Goal: Task Accomplishment & Management: Use online tool/utility

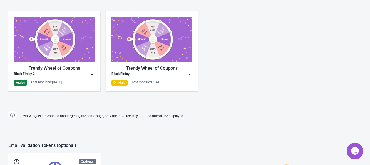
click at [61, 45] on img at bounding box center [54, 39] width 81 height 45
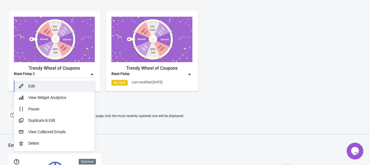
click at [39, 86] on div "Edit" at bounding box center [59, 86] width 62 height 6
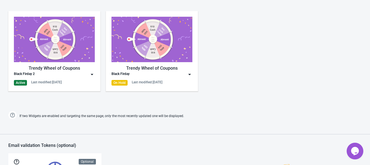
scroll to position [349, 0]
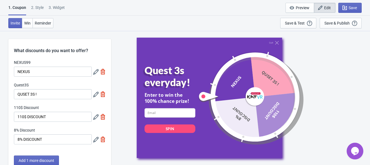
click at [40, 8] on div "2 . Style" at bounding box center [37, 10] width 13 height 10
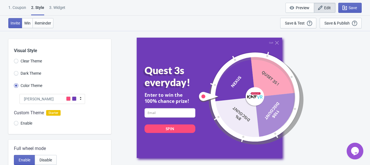
click at [60, 6] on div "3. Widget" at bounding box center [57, 10] width 16 height 10
select select "specificURL"
select select "once"
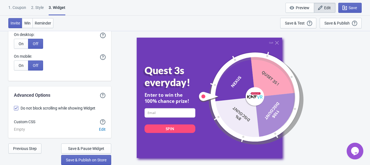
scroll to position [1489, 0]
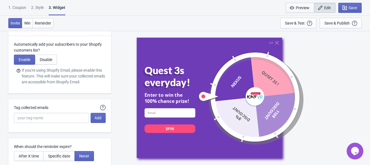
click at [302, 4] on button "Preview" at bounding box center [300, 8] width 29 height 10
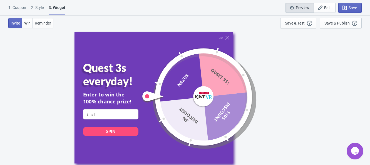
scroll to position [30, 0]
click at [29, 21] on span "Win" at bounding box center [27, 23] width 6 height 4
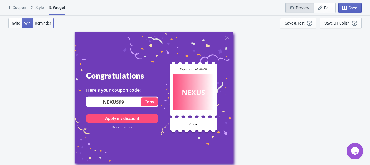
click at [45, 23] on span "Reminder" at bounding box center [43, 23] width 16 height 4
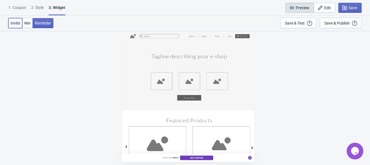
click at [17, 23] on span "Invite" at bounding box center [15, 23] width 9 height 4
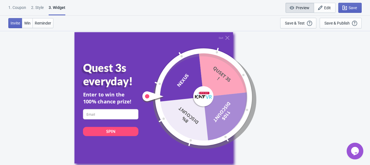
click at [13, 5] on div "1. Coupon" at bounding box center [17, 10] width 18 height 10
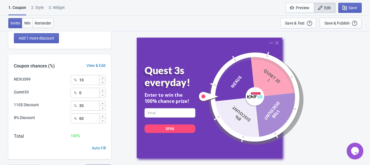
scroll to position [132, 0]
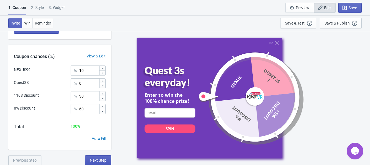
click at [94, 163] on button "Next Step" at bounding box center [98, 160] width 26 height 10
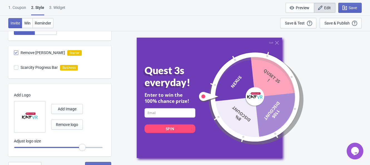
scroll to position [194, 0]
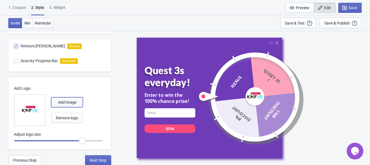
click at [70, 101] on span "Add Image" at bounding box center [67, 102] width 19 height 4
radio input "true"
type input "1"
radio input "true"
drag, startPoint x: 82, startPoint y: 139, endPoint x: 75, endPoint y: 140, distance: 7.3
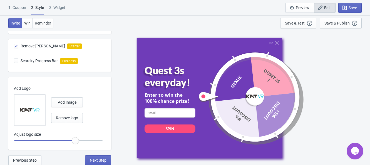
type input "0.95"
click at [75, 140] on input "range" at bounding box center [58, 141] width 89 height 10
radio input "true"
type input "0.9"
radio input "true"
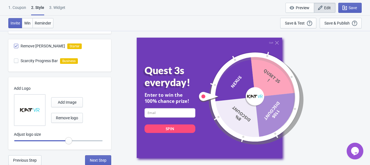
drag, startPoint x: 75, startPoint y: 141, endPoint x: 68, endPoint y: 142, distance: 7.1
type input "0.85"
click at [68, 142] on input "range" at bounding box center [58, 141] width 89 height 10
click at [132, 20] on div "Invite Win Reminder Save & Test Open a Widget Preview of your site so that you …" at bounding box center [185, 23] width 370 height 15
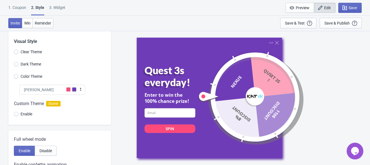
scroll to position [0, 0]
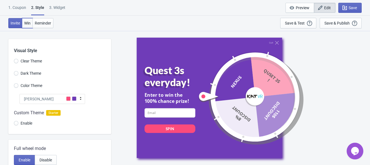
click at [29, 21] on span "Win" at bounding box center [27, 23] width 6 height 4
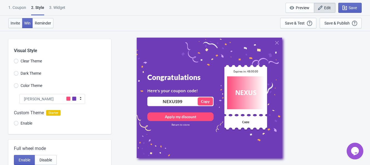
click at [13, 23] on span "Invite" at bounding box center [15, 23] width 9 height 4
radio input "true"
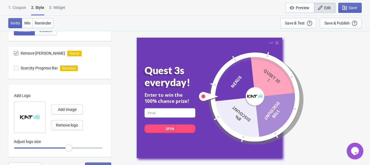
scroll to position [194, 0]
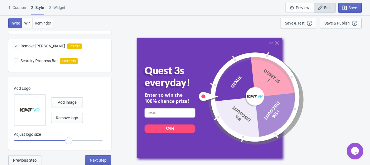
click at [19, 159] on span "Previous Step" at bounding box center [25, 160] width 24 height 4
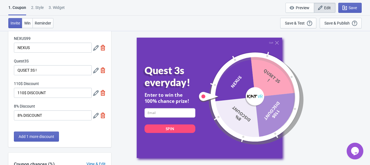
scroll to position [35, 0]
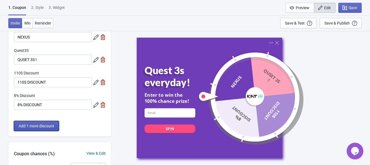
click at [43, 126] on span "Add 1 more discount" at bounding box center [37, 126] width 36 height 4
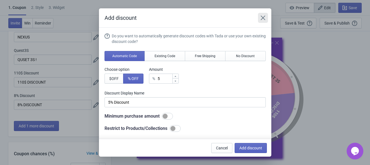
click at [261, 19] on icon "Close" at bounding box center [263, 18] width 6 height 6
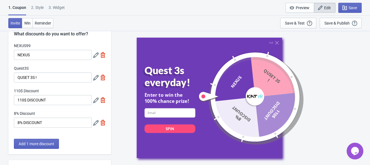
scroll to position [0, 0]
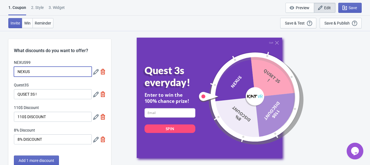
drag, startPoint x: 50, startPoint y: 74, endPoint x: 44, endPoint y: 68, distance: 8.1
click at [50, 74] on input "NEXUS" at bounding box center [53, 72] width 78 height 10
click at [94, 69] on icon at bounding box center [96, 72] width 6 height 6
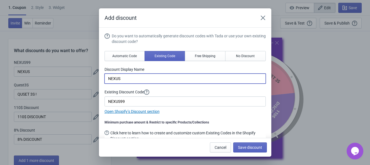
click at [126, 77] on input "NEXUS" at bounding box center [185, 78] width 161 height 10
type input "VR Smart Armband"
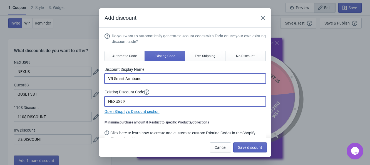
click at [132, 102] on input "NEXUS99" at bounding box center [185, 101] width 161 height 10
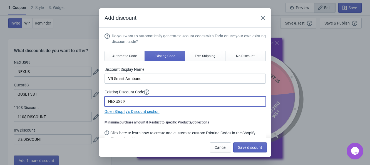
click at [132, 102] on input "NEXUS99" at bounding box center [185, 101] width 161 height 10
click at [121, 99] on input "NEXUS99" at bounding box center [185, 101] width 161 height 10
drag, startPoint x: 120, startPoint y: 102, endPoint x: 108, endPoint y: 102, distance: 12.2
click at [108, 102] on input "NEXUS99" at bounding box center [185, 101] width 161 height 10
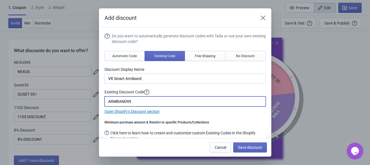
type input "ARMBAND99"
click at [209, 88] on div "Do you want to automatically generate discount codes with Tada or use your own …" at bounding box center [185, 73] width 161 height 81
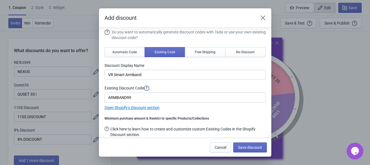
scroll to position [7, 0]
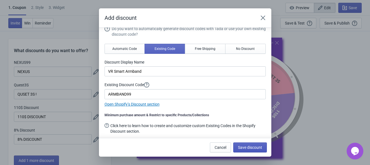
click at [252, 146] on span "Save discount" at bounding box center [250, 147] width 24 height 4
type input "VR Smart Armband"
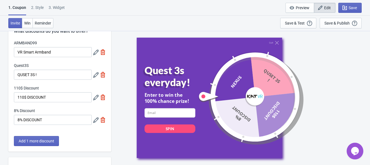
scroll to position [35, 0]
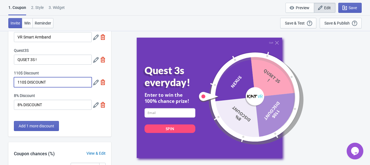
click at [74, 83] on input "110$ DISCOUNT" at bounding box center [53, 82] width 78 height 10
click at [96, 85] on icon at bounding box center [96, 83] width 6 height 6
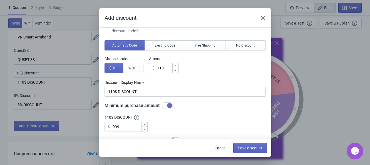
scroll to position [0, 0]
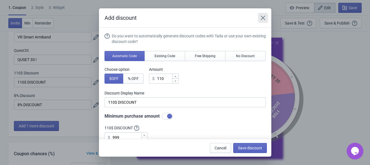
click at [264, 19] on icon "Close" at bounding box center [263, 18] width 6 height 6
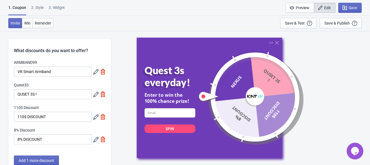
scroll to position [35, 0]
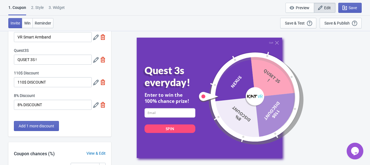
click at [96, 104] on icon at bounding box center [96, 105] width 6 height 6
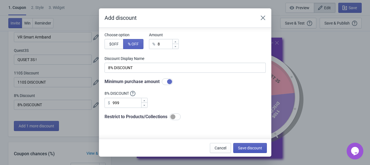
click at [245, 148] on span "Save discount" at bounding box center [250, 148] width 24 height 4
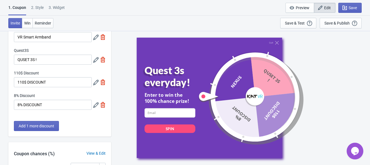
click at [42, 8] on div "2 . Style" at bounding box center [37, 10] width 13 height 10
click at [36, 8] on div "2 . Style" at bounding box center [37, 10] width 13 height 10
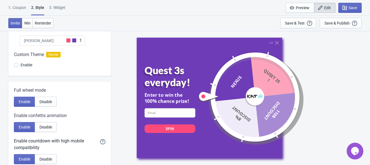
scroll to position [0, 0]
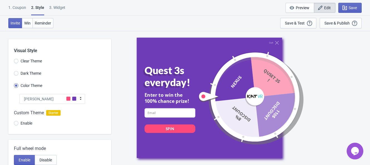
click at [53, 7] on div "3. Widget" at bounding box center [57, 10] width 16 height 10
select select "specificURL"
select select "once"
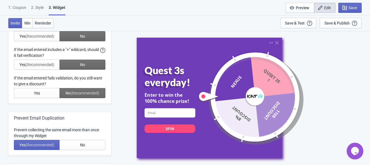
scroll to position [313, 0]
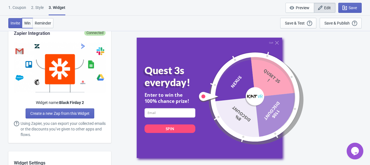
click at [30, 22] on span "Win" at bounding box center [27, 23] width 6 height 4
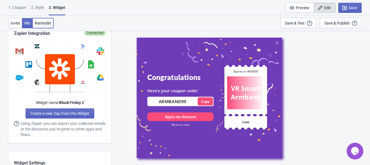
click at [36, 20] on button "Reminder" at bounding box center [43, 23] width 21 height 10
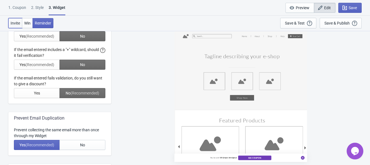
click at [16, 19] on button "Invite" at bounding box center [15, 23] width 14 height 10
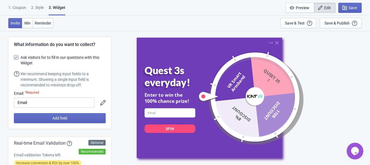
scroll to position [0, 0]
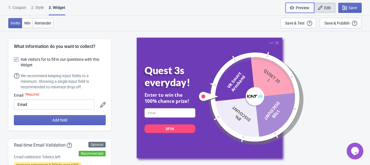
click at [298, 6] on span "Preview" at bounding box center [303, 8] width 14 height 4
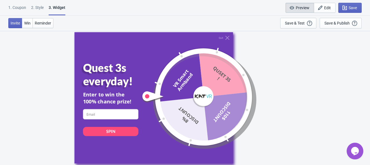
scroll to position [30, 0]
click at [328, 4] on button "Edit" at bounding box center [325, 8] width 22 height 10
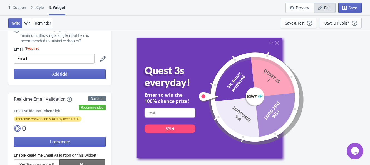
scroll to position [0, 0]
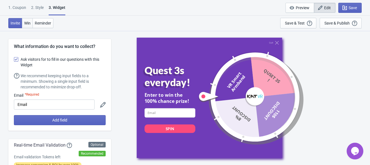
click at [24, 19] on button "Win" at bounding box center [27, 23] width 11 height 10
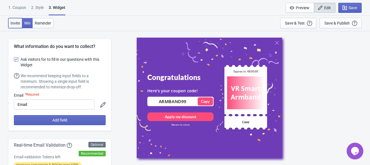
click at [18, 22] on span "Invite" at bounding box center [15, 23] width 9 height 4
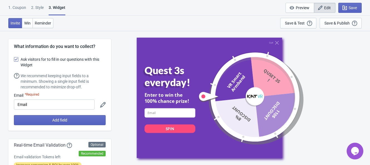
click at [41, 4] on div "1. Coupon 2 . Style 3. Widget 1. Coupon 2 . Style 3. Widget Save and Exit Previ…" at bounding box center [185, 8] width 370 height 16
click at [36, 4] on div "1. Coupon 2 . Style 3. Widget 1. Coupon 2 . Style 3. Widget Save and Exit Previ…" at bounding box center [185, 8] width 370 height 16
click at [38, 7] on div "2 . Style" at bounding box center [37, 10] width 13 height 10
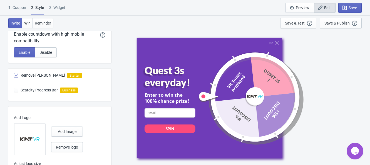
scroll to position [194, 0]
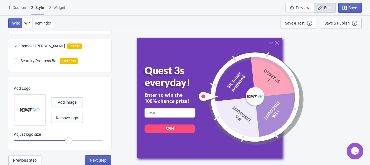
click at [102, 156] on button "Next Step" at bounding box center [98, 160] width 26 height 10
select select "specificURL"
select select "once"
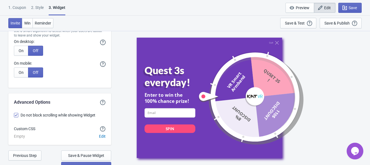
scroll to position [1489, 0]
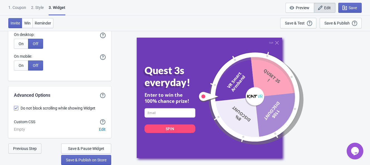
click at [19, 149] on span "Previous Step" at bounding box center [25, 148] width 24 height 4
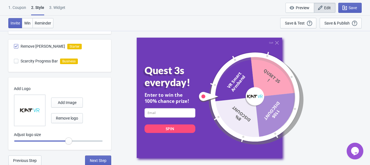
scroll to position [194, 0]
click at [29, 161] on span "Previous Step" at bounding box center [25, 160] width 24 height 4
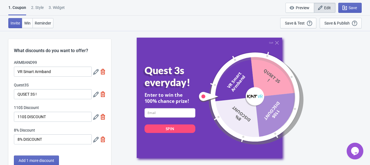
scroll to position [0, 0]
click at [36, 9] on div "2 . Style" at bounding box center [37, 10] width 13 height 10
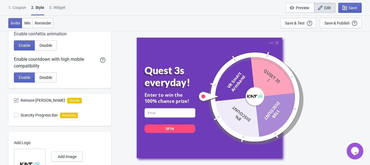
scroll to position [194, 0]
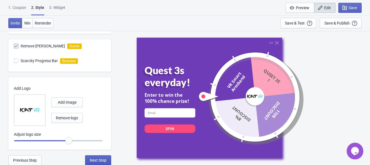
click at [96, 159] on span "Next Step" at bounding box center [98, 160] width 17 height 4
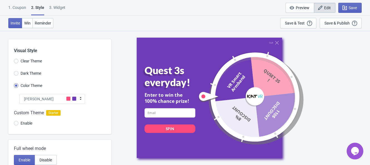
select select "specificURL"
select select "once"
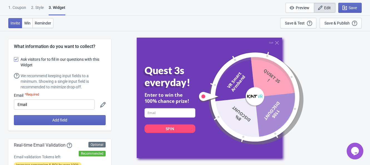
click at [41, 7] on div "2 . Style" at bounding box center [37, 10] width 13 height 10
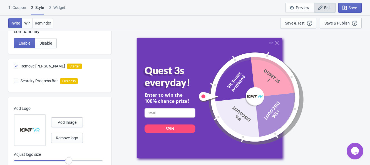
scroll to position [194, 0]
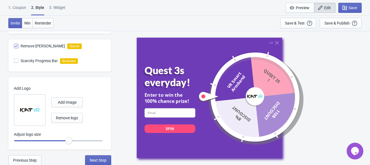
click at [18, 6] on div "1. Coupon" at bounding box center [17, 10] width 18 height 10
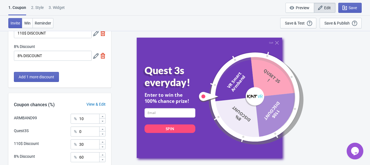
scroll to position [69, 0]
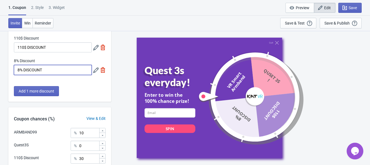
click at [47, 68] on input "8% DISCOUNT" at bounding box center [53, 70] width 78 height 10
click at [97, 70] on icon at bounding box center [96, 70] width 6 height 6
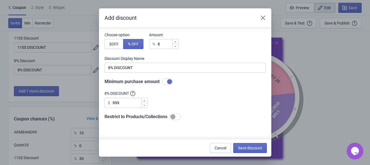
scroll to position [0, 0]
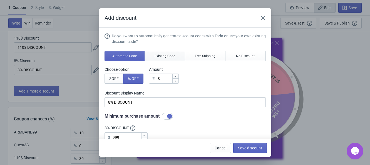
click at [169, 51] on button "Existing Code" at bounding box center [165, 56] width 41 height 10
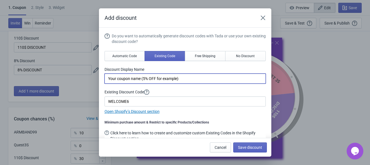
click at [195, 79] on input "Your coupon name (5% OFF for example)" at bounding box center [185, 78] width 161 height 10
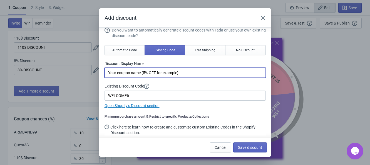
scroll to position [7, 0]
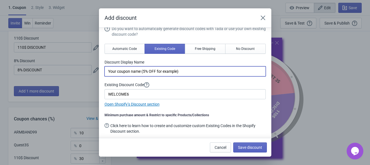
click at [175, 99] on div "Do you want to automatically generate discount codes with Tada or use your own …" at bounding box center [185, 66] width 161 height 81
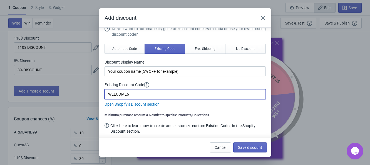
click at [175, 98] on input "WELCOME6" at bounding box center [185, 94] width 161 height 10
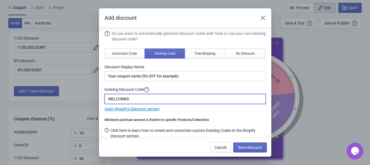
scroll to position [0, 0]
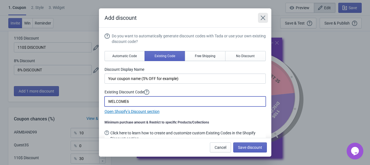
click at [262, 18] on icon "Close" at bounding box center [263, 18] width 4 height 4
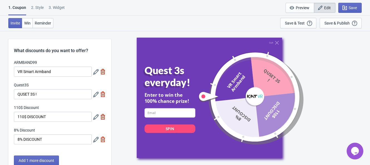
scroll to position [132, 0]
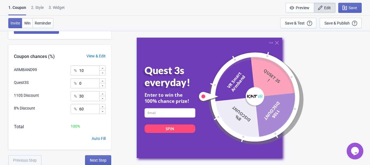
click at [97, 133] on div "Total 100 %" at bounding box center [59, 129] width 103 height 12
click at [100, 159] on span "Next Step" at bounding box center [98, 160] width 17 height 4
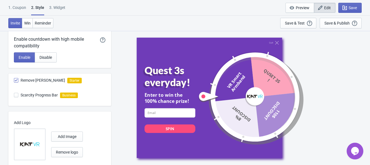
scroll to position [194, 0]
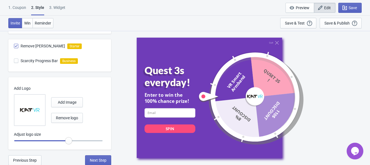
click at [330, 6] on span "Edit" at bounding box center [327, 8] width 7 height 4
click at [328, 7] on span "Edit" at bounding box center [327, 8] width 7 height 4
click at [298, 4] on button "Preview" at bounding box center [300, 8] width 29 height 10
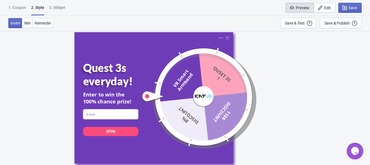
scroll to position [30, 0]
click at [324, 6] on span "Edit" at bounding box center [327, 8] width 7 height 4
radio input "true"
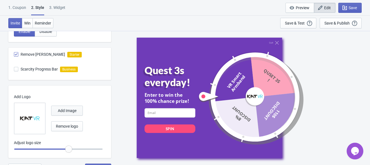
scroll to position [194, 0]
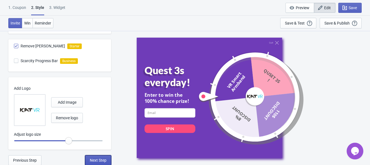
click at [90, 157] on button "Next Step" at bounding box center [98, 160] width 26 height 10
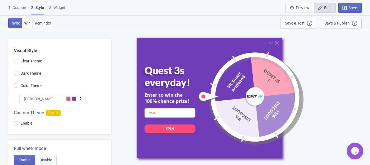
select select "specificURL"
select select "once"
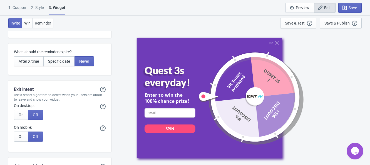
scroll to position [1385, 0]
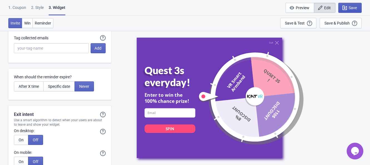
click at [345, 7] on icon "button" at bounding box center [345, 8] width 4 height 4
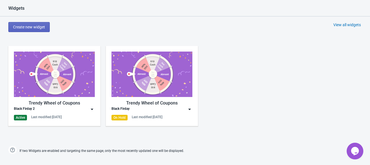
scroll to position [325, 0]
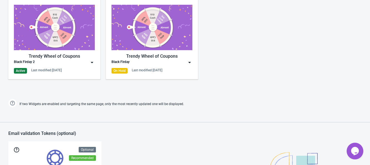
click at [62, 48] on img at bounding box center [54, 27] width 81 height 45
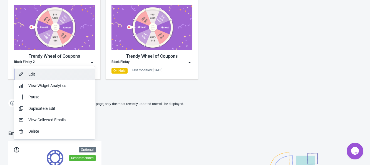
click at [42, 72] on div "Edit" at bounding box center [59, 74] width 62 height 6
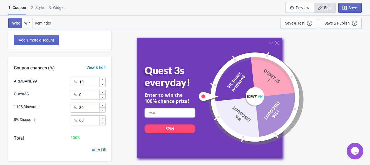
scroll to position [132, 0]
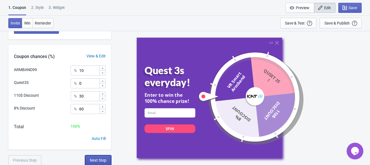
click at [99, 158] on span "Next Step" at bounding box center [98, 160] width 17 height 4
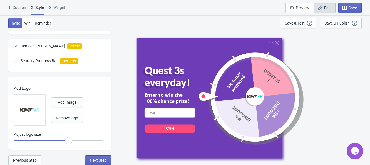
scroll to position [194, 0]
click at [100, 159] on span "Next Step" at bounding box center [98, 160] width 17 height 4
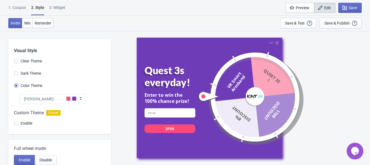
select select "specificURL"
select select "once"
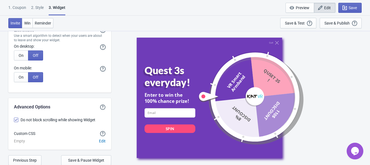
scroll to position [1489, 0]
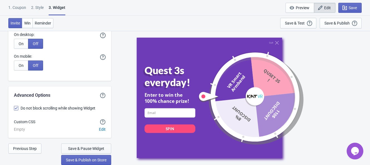
click at [105, 147] on button "Save & Pause Widget" at bounding box center [86, 148] width 50 height 10
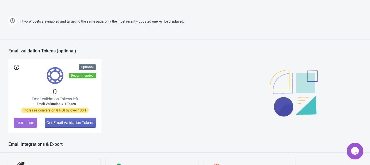
scroll to position [325, 0]
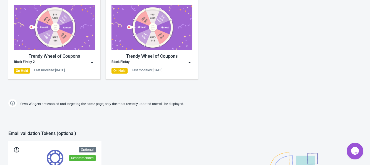
click at [59, 35] on img at bounding box center [54, 27] width 81 height 45
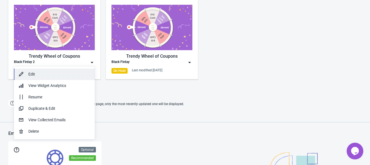
click at [55, 71] on div "Edit" at bounding box center [59, 74] width 62 height 6
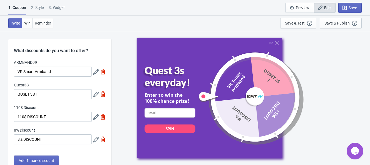
scroll to position [132, 0]
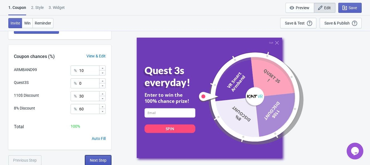
click at [100, 158] on span "Next Step" at bounding box center [98, 160] width 17 height 4
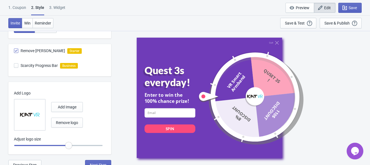
scroll to position [194, 0]
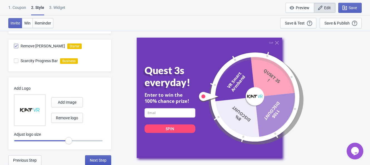
click at [102, 158] on span "Next Step" at bounding box center [98, 160] width 17 height 4
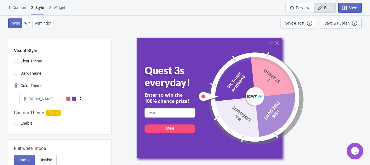
select select "specificURL"
select select "once"
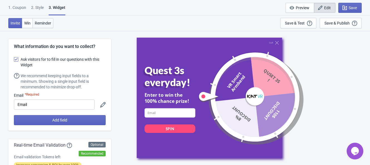
click at [40, 22] on span "Reminder" at bounding box center [43, 23] width 16 height 4
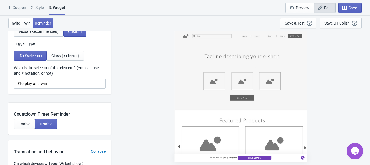
scroll to position [591, 0]
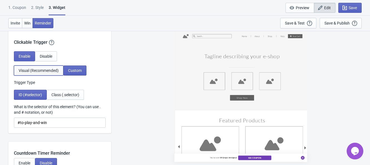
click at [33, 75] on button "Visual (Recommended)" at bounding box center [39, 70] width 50 height 10
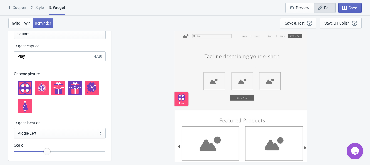
scroll to position [661, 0]
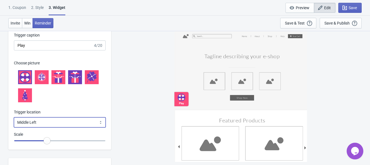
click at [70, 127] on select "Bottom Left Bottom Right Middle Left Middle Right Top Left Top Right" at bounding box center [60, 122] width 92 height 10
select select "bottom_right"
click at [14, 126] on select "Bottom Left Bottom Right Middle Left Middle Right Top Left Top Right" at bounding box center [60, 122] width 92 height 10
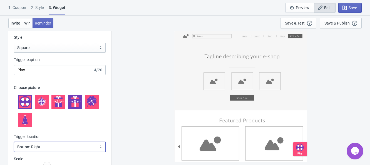
scroll to position [626, 0]
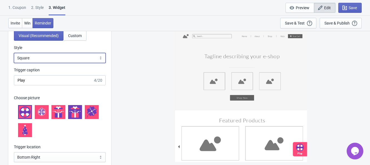
click at [75, 63] on select "Square Circle Tab" at bounding box center [60, 58] width 92 height 10
click at [77, 63] on select "Square Circle Tab" at bounding box center [60, 58] width 92 height 10
drag, startPoint x: 75, startPoint y: 69, endPoint x: 74, endPoint y: 72, distance: 3.5
click at [75, 63] on select "Square Circle Tab" at bounding box center [60, 58] width 92 height 10
select select "tab"
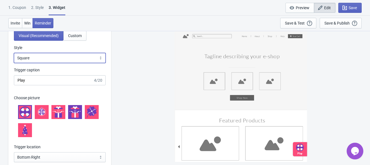
click at [14, 62] on select "Square Circle Tab" at bounding box center [60, 58] width 92 height 10
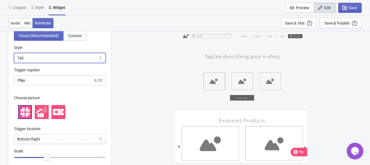
scroll to position [661, 0]
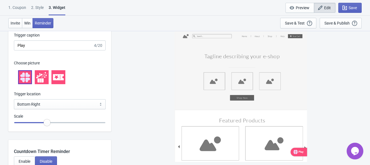
click at [46, 83] on icon at bounding box center [41, 77] width 11 height 11
click at [63, 83] on icon at bounding box center [58, 77] width 11 height 11
click at [42, 83] on icon at bounding box center [41, 77] width 11 height 11
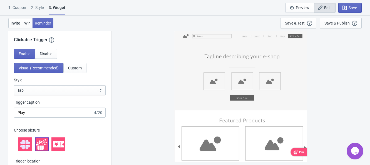
scroll to position [580, 0]
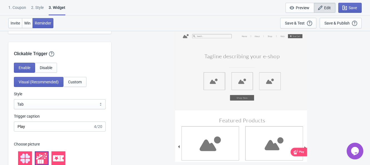
click at [40, 57] on div "Clickable Trigger Our handy clickable trigger allow your visitors to re-trigger…" at bounding box center [59, 49] width 103 height 15
click at [77, 87] on button "Custom" at bounding box center [74, 82] width 23 height 10
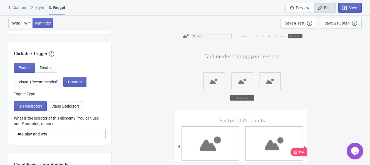
scroll to position [615, 0]
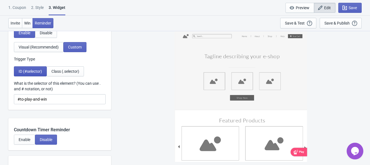
click at [27, 73] on span "ID (#selector)" at bounding box center [30, 71] width 23 height 4
click at [66, 76] on button "Class (.selector)" at bounding box center [65, 71] width 37 height 10
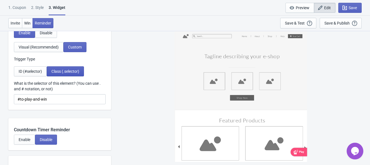
click at [61, 73] on span "Class (.selector)" at bounding box center [65, 71] width 28 height 4
click at [32, 73] on span "ID (#selector)" at bounding box center [30, 71] width 23 height 4
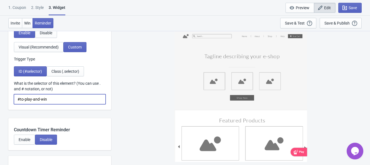
click at [57, 104] on input "#to-play-and-win" at bounding box center [60, 99] width 92 height 10
click at [42, 52] on button "Visual (Recommended)" at bounding box center [39, 47] width 50 height 10
select select "tab"
select select "bottom_right"
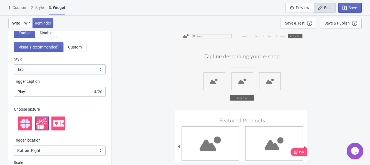
scroll to position [650, 0]
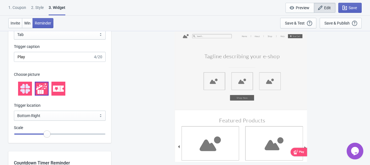
click at [56, 92] on icon at bounding box center [58, 88] width 11 height 6
click at [37, 94] on icon at bounding box center [41, 88] width 11 height 11
click at [26, 88] on icon at bounding box center [27, 86] width 4 height 4
click at [42, 94] on icon at bounding box center [41, 88] width 11 height 11
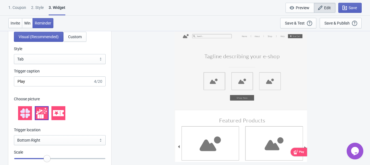
scroll to position [615, 0]
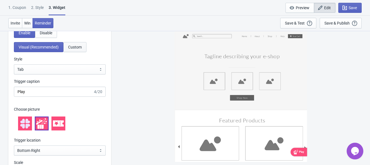
click at [75, 49] on span "Custom" at bounding box center [75, 47] width 14 height 4
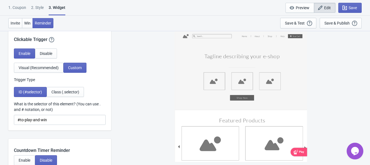
scroll to position [580, 0]
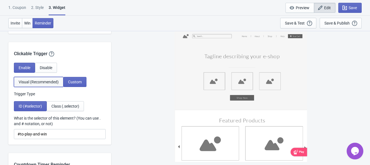
click at [51, 87] on button "Visual (Recommended)" at bounding box center [39, 82] width 50 height 10
select select "tab"
select select "bottom_right"
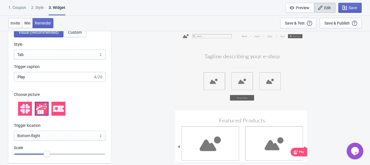
scroll to position [615, 0]
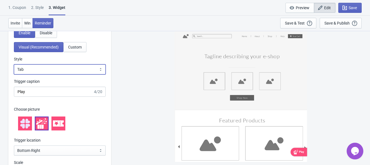
click at [81, 74] on select "Square Circle Tab" at bounding box center [60, 69] width 92 height 10
click at [14, 73] on select "Square Circle Tab" at bounding box center [60, 69] width 92 height 10
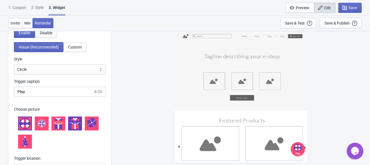
click at [45, 127] on icon at bounding box center [42, 123] width 8 height 8
click at [28, 125] on icon at bounding box center [27, 124] width 5 height 4
click at [77, 129] on icon at bounding box center [75, 123] width 11 height 11
click at [56, 129] on icon at bounding box center [58, 123] width 11 height 11
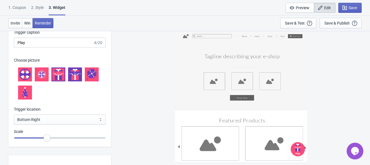
scroll to position [650, 0]
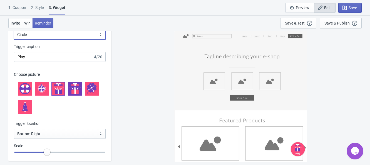
click at [77, 40] on select "Square Circle Tab" at bounding box center [60, 34] width 92 height 10
select select "square"
click at [14, 38] on select "Square Circle Tab" at bounding box center [60, 34] width 92 height 10
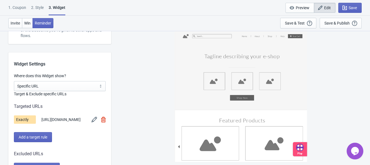
scroll to position [406, 0]
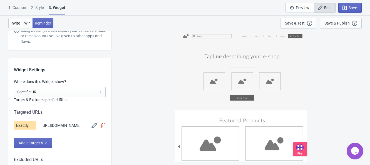
click at [20, 4] on div "1. Coupon 2 . Style 3. Widget 1. Coupon 2 . Style 3. Widget Save and Exit Previ…" at bounding box center [185, 8] width 370 height 16
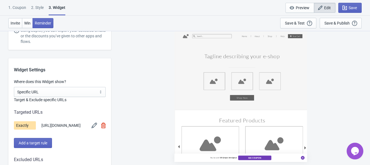
click at [18, 8] on div "1. Coupon" at bounding box center [17, 10] width 18 height 10
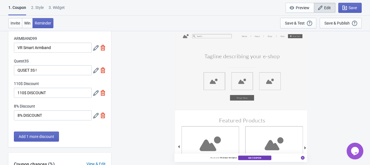
scroll to position [35, 0]
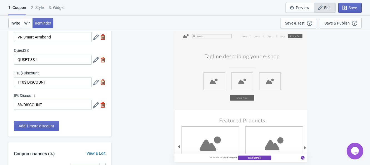
click at [97, 103] on icon at bounding box center [96, 105] width 6 height 6
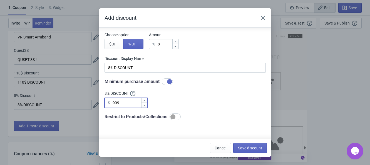
click at [124, 102] on input "999" at bounding box center [126, 103] width 29 height 10
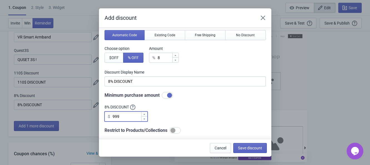
scroll to position [0, 0]
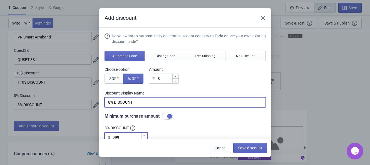
click at [153, 103] on input "8% DISCOUNT" at bounding box center [185, 102] width 161 height 10
type input "A"
click at [109, 101] on input "accessories Discount" at bounding box center [185, 102] width 161 height 10
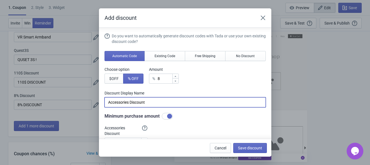
scroll to position [35, 0]
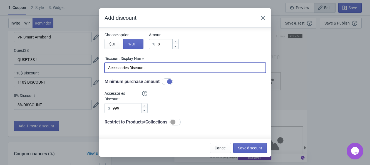
type input "Accessories Discount"
click at [120, 108] on input "999" at bounding box center [126, 108] width 29 height 10
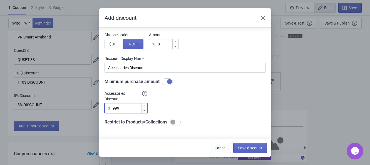
click at [120, 108] on input "999" at bounding box center [126, 108] width 29 height 10
type input "39"
click at [246, 102] on div "Do you want to automatically generate discount codes with Tada or use your own …" at bounding box center [185, 62] width 161 height 127
click at [252, 145] on button "Save discount" at bounding box center [250, 148] width 34 height 10
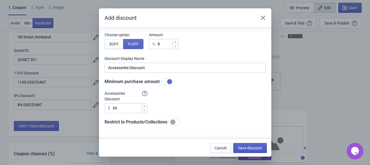
type input "Accessories Discount"
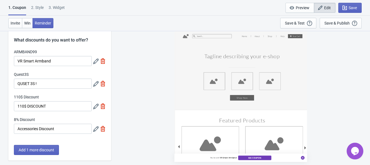
scroll to position [0, 0]
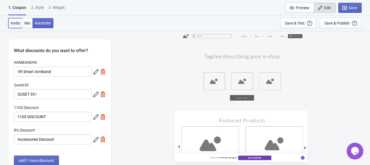
click at [19, 23] on span "Invite" at bounding box center [15, 23] width 9 height 4
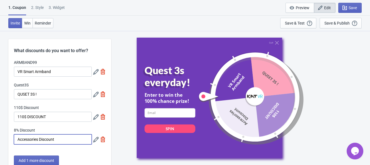
click at [53, 137] on input "Accessories Discount" at bounding box center [53, 139] width 78 height 10
drag, startPoint x: 65, startPoint y: 139, endPoint x: 15, endPoint y: 137, distance: 49.6
click at [15, 137] on input "Accessories Discount" at bounding box center [53, 139] width 78 height 10
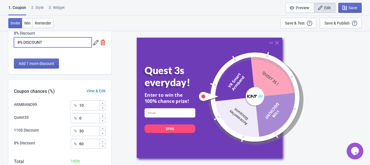
type input "8% DISCOUNT"
click at [114, 87] on div "Quit Quest 3s everyday! Enter to win the 100% chance prize! email-input SPIN VR…" at bounding box center [241, 98] width 254 height 134
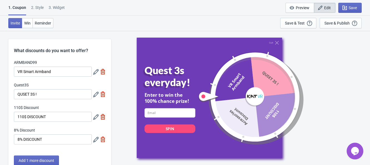
click at [64, 8] on div "3. Widget" at bounding box center [57, 10] width 16 height 10
select select "specificURL"
select select "once"
select select "bottom_right"
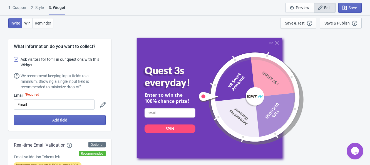
click at [53, 5] on div "3. Widget" at bounding box center [57, 10] width 17 height 11
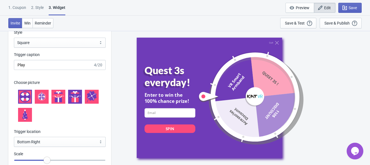
scroll to position [626, 0]
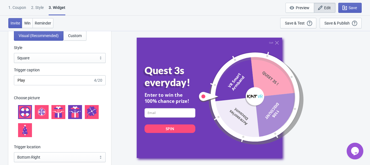
click at [41, 110] on icon at bounding box center [41, 108] width 1 height 3
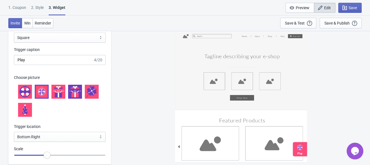
scroll to position [661, 0]
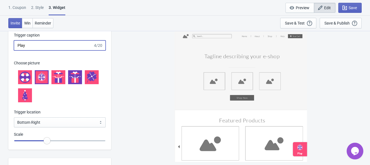
click at [65, 50] on input "Play" at bounding box center [53, 45] width 79 height 10
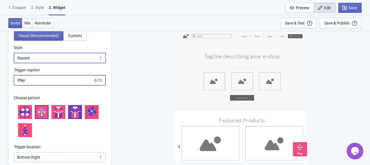
click at [89, 63] on select "Square Circle Tab" at bounding box center [60, 58] width 92 height 10
click at [14, 62] on select "Square Circle Tab" at bounding box center [60, 58] width 92 height 10
click at [20, 63] on select "Square Circle Tab" at bounding box center [60, 58] width 92 height 10
click at [14, 62] on select "Square Circle Tab" at bounding box center [60, 58] width 92 height 10
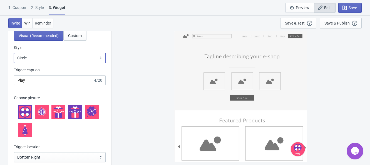
click at [43, 63] on select "Square Circle Tab" at bounding box center [60, 58] width 92 height 10
select select "tab"
click at [14, 62] on select "Square Circle Tab" at bounding box center [60, 58] width 92 height 10
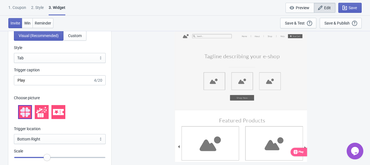
click at [301, 152] on div "Play" at bounding box center [301, 152] width 5 height 4
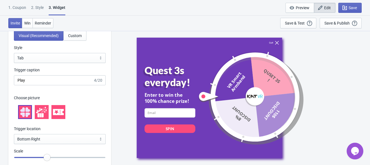
click at [276, 41] on icon at bounding box center [277, 43] width 4 height 4
click at [270, 43] on div "Quit" at bounding box center [271, 42] width 4 height 3
click at [276, 43] on icon at bounding box center [277, 43] width 4 height 4
click at [314, 69] on div "Quit Quest 3s everyday! Enter to win the 100% chance prize! email-input SPIN VR…" at bounding box center [241, 98] width 208 height 120
click at [270, 41] on div "Quit" at bounding box center [271, 42] width 4 height 3
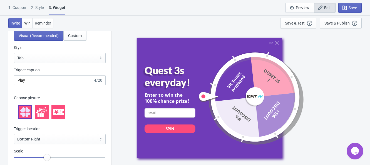
click at [267, 47] on div at bounding box center [247, 96] width 99 height 99
click at [147, 23] on div "Invite Win Reminder Save & Test Open a Widget Preview of your site so that you …" at bounding box center [185, 23] width 370 height 15
click at [307, 82] on div "Quit Quest 3s everyday! Enter to win the 100% chance prize! email-input SPIN VR…" at bounding box center [241, 98] width 208 height 120
click at [272, 43] on div "Quit" at bounding box center [274, 43] width 10 height 4
click at [277, 42] on icon at bounding box center [277, 43] width 4 height 4
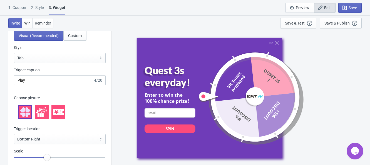
click at [44, 117] on icon at bounding box center [41, 111] width 11 height 11
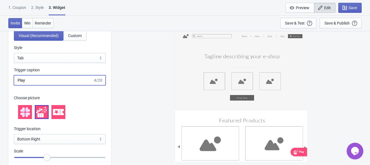
click at [50, 85] on input "Play" at bounding box center [53, 80] width 79 height 10
type input "P"
type input "Play"
click at [28, 112] on icon at bounding box center [27, 109] width 4 height 4
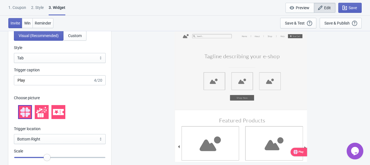
click at [26, 112] on icon at bounding box center [27, 109] width 4 height 4
click at [33, 120] on div at bounding box center [60, 112] width 92 height 22
click at [106, 117] on div "Enable Disable Visual (Recommended) Custom Style Square Circle Tab Tab Trigger …" at bounding box center [59, 91] width 103 height 150
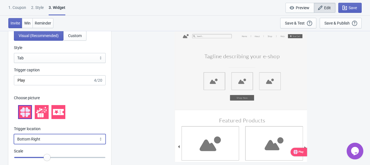
click at [43, 144] on select "Bottom Left Bottom Right Middle Left Middle Right Top Left Top Right" at bounding box center [60, 139] width 92 height 10
click at [14, 143] on select "Bottom Left Bottom Right Middle Left Middle Right Top Left Top Right" at bounding box center [60, 139] width 92 height 10
click at [39, 144] on select "Bottom Left Bottom Right Middle Left Middle Right Top Left Top Right" at bounding box center [60, 139] width 92 height 10
click at [14, 143] on select "Bottom Left Bottom Right Middle Left Middle Right Top Left Top Right" at bounding box center [60, 139] width 92 height 10
click at [43, 144] on select "Bottom Left Bottom Right Middle Left Middle Right Top Left Top Right" at bounding box center [60, 139] width 92 height 10
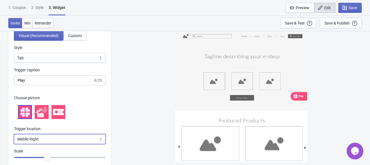
click at [14, 143] on select "Bottom Left Bottom Right Middle Left Middle Right Top Left Top Right" at bounding box center [60, 139] width 92 height 10
click at [49, 144] on select "Bottom Left Bottom Right Middle Left Middle Right Top Left Top Right" at bounding box center [60, 139] width 92 height 10
click at [14, 143] on select "Bottom Left Bottom Right Middle Left Middle Right Top Left Top Right" at bounding box center [60, 139] width 92 height 10
click at [43, 144] on select "Bottom Left Bottom Right Middle Left Middle Right Top Left Top Right" at bounding box center [60, 139] width 92 height 10
select select "bottom_right"
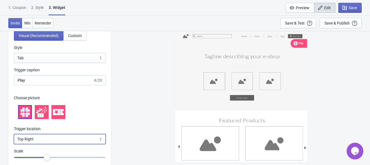
click at [14, 143] on select "Bottom Left Bottom Right Middle Left Middle Right Top Left Top Right" at bounding box center [60, 139] width 92 height 10
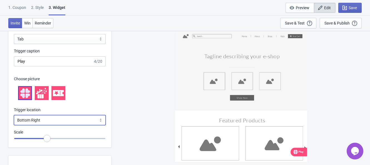
scroll to position [661, 0]
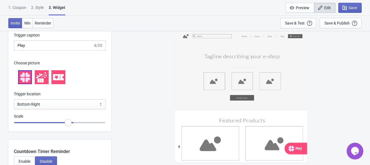
drag, startPoint x: 49, startPoint y: 133, endPoint x: 70, endPoint y: 131, distance: 21.5
type input "1.1"
click at [70, 127] on input "range" at bounding box center [60, 122] width 92 height 10
click at [299, 149] on div "Play" at bounding box center [299, 149] width 6 height 6
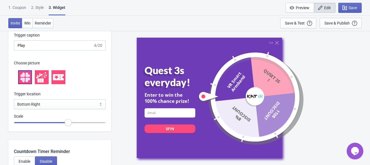
click at [329, 88] on div "Quit Quest 3s everyday! Enter to win the 100% chance prize! email-input SPIN VR…" at bounding box center [241, 98] width 208 height 120
click at [269, 42] on div "Quit" at bounding box center [271, 42] width 4 height 3
click at [273, 42] on div "Quit" at bounding box center [274, 43] width 10 height 4
click at [271, 42] on div "Quit" at bounding box center [271, 42] width 4 height 3
click at [270, 43] on div "Quit" at bounding box center [271, 42] width 4 height 3
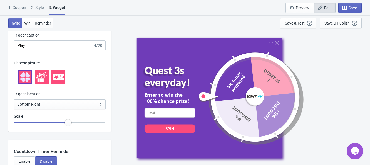
click at [278, 43] on div "Quit" at bounding box center [210, 43] width 146 height 4
click at [319, 50] on div "Quit Quest 3s everyday! Enter to win the 100% chance prize! email-input SPIN VR…" at bounding box center [241, 98] width 208 height 120
click at [20, 6] on div "1. Coupon" at bounding box center [17, 10] width 18 height 10
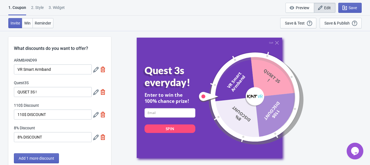
scroll to position [35, 0]
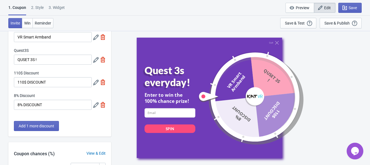
click at [267, 44] on div "Quit" at bounding box center [210, 43] width 146 height 4
click at [273, 43] on div "Quit" at bounding box center [274, 43] width 10 height 4
click at [278, 41] on div "Quit" at bounding box center [210, 43] width 146 height 4
click at [276, 43] on icon at bounding box center [277, 43] width 4 height 4
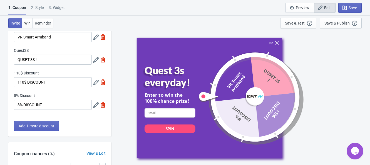
click at [276, 41] on icon at bounding box center [277, 43] width 4 height 4
click at [312, 63] on div "Quit Quest 3s everyday! Enter to win the 100% chance prize! email-input SPIN VR…" at bounding box center [241, 98] width 208 height 120
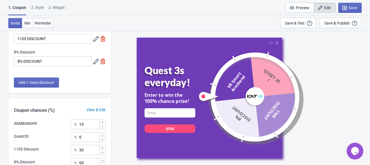
scroll to position [0, 0]
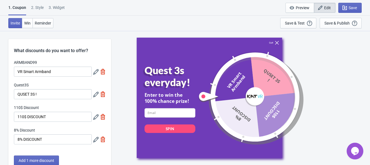
click at [272, 43] on div "Quit" at bounding box center [271, 42] width 4 height 3
click at [54, 8] on div "3. Widget" at bounding box center [57, 10] width 16 height 10
select select "specificURL"
select select "once"
select select "tab"
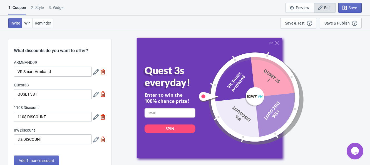
select select "bottom_right"
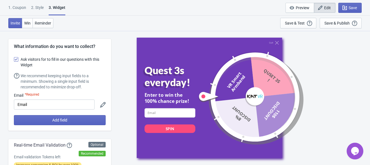
scroll to position [35, 0]
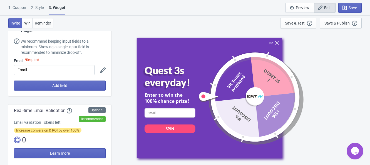
click at [273, 42] on div "Quit" at bounding box center [274, 43] width 10 height 4
click at [276, 42] on icon at bounding box center [277, 43] width 4 height 4
click at [265, 44] on div "Quit" at bounding box center [210, 43] width 146 height 4
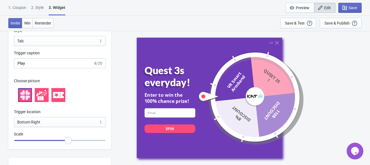
scroll to position [626, 0]
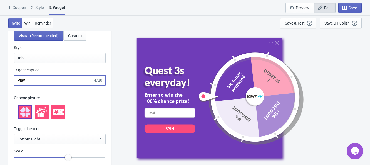
click at [39, 85] on input "Play" at bounding box center [53, 80] width 79 height 10
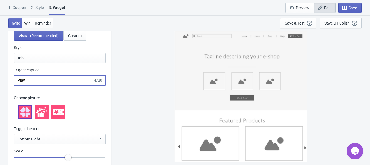
click at [39, 85] on input "Play" at bounding box center [53, 80] width 79 height 10
type input "w"
type input "Win Quest 3S"
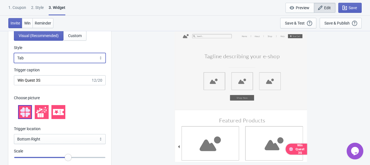
click at [39, 63] on select "Square Circle Tab" at bounding box center [60, 58] width 92 height 10
click at [14, 62] on select "Square Circle Tab" at bounding box center [60, 58] width 92 height 10
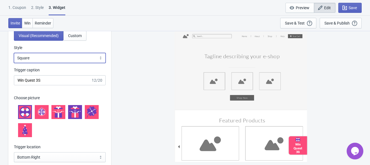
click at [46, 63] on select "Square Circle Tab" at bounding box center [60, 58] width 92 height 10
click at [14, 62] on select "Square Circle Tab" at bounding box center [60, 58] width 92 height 10
click at [46, 63] on select "Square Circle Tab" at bounding box center [60, 58] width 92 height 10
select select "tab"
click at [14, 62] on select "Square Circle Tab" at bounding box center [60, 58] width 92 height 10
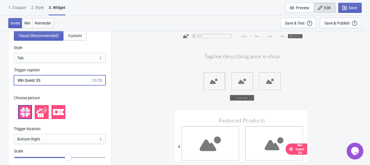
click at [51, 85] on input "Win Quest 3S" at bounding box center [52, 80] width 77 height 10
type input "Win Quest"
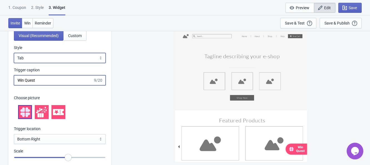
click at [43, 63] on select "Square Circle Tab" at bounding box center [60, 58] width 92 height 10
click at [14, 62] on select "Square Circle Tab" at bounding box center [60, 58] width 92 height 10
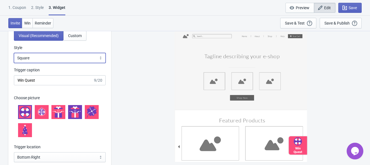
click at [53, 63] on select "Square Circle Tab" at bounding box center [60, 58] width 92 height 10
click at [14, 62] on select "Square Circle Tab" at bounding box center [60, 58] width 92 height 10
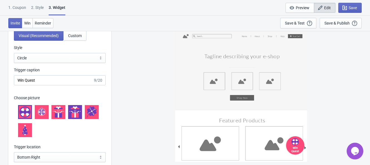
click at [45, 115] on icon at bounding box center [41, 112] width 7 height 7
click at [53, 119] on div at bounding box center [58, 112] width 14 height 14
click at [72, 117] on icon at bounding box center [75, 111] width 11 height 11
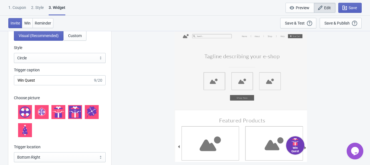
click at [85, 118] on div at bounding box center [92, 112] width 14 height 14
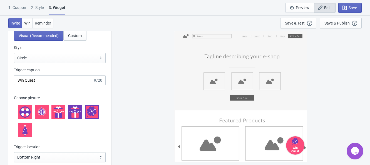
click at [25, 133] on icon at bounding box center [25, 131] width 5 height 3
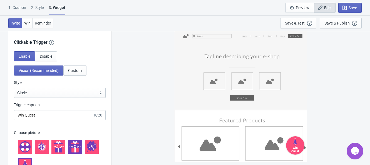
click at [24, 147] on icon at bounding box center [25, 144] width 4 height 5
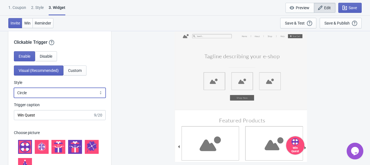
click at [50, 98] on select "Square Circle Tab" at bounding box center [60, 93] width 92 height 10
click at [14, 97] on select "Square Circle Tab" at bounding box center [60, 93] width 92 height 10
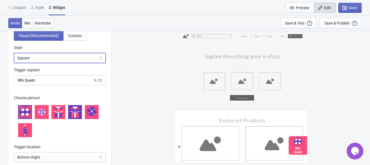
click at [34, 63] on select "Square Circle Tab" at bounding box center [60, 58] width 92 height 10
click at [14, 62] on select "Square Circle Tab" at bounding box center [60, 58] width 92 height 10
click at [50, 63] on select "Square Circle Tab" at bounding box center [60, 58] width 92 height 10
select select "circle"
click at [14, 62] on select "Square Circle Tab" at bounding box center [60, 58] width 92 height 10
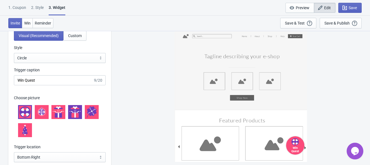
click at [72, 113] on icon at bounding box center [72, 112] width 3 height 3
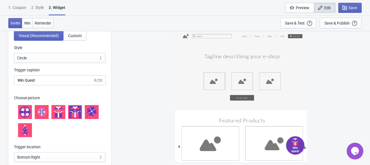
click at [64, 119] on div at bounding box center [58, 112] width 14 height 14
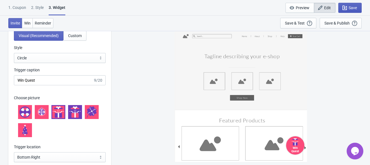
click at [353, 6] on span "Save" at bounding box center [353, 8] width 8 height 4
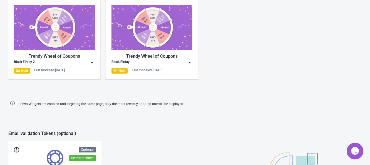
scroll to position [221, 0]
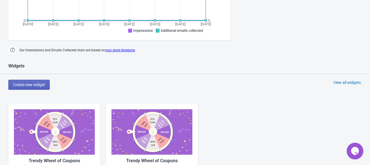
click at [50, 120] on img at bounding box center [54, 131] width 81 height 45
click at [56, 130] on img at bounding box center [54, 131] width 81 height 45
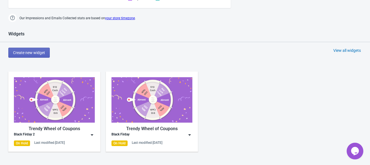
scroll to position [290, 0]
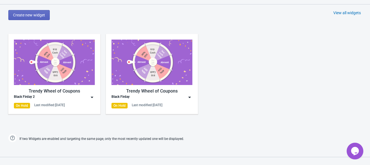
click at [38, 80] on img at bounding box center [54, 62] width 81 height 45
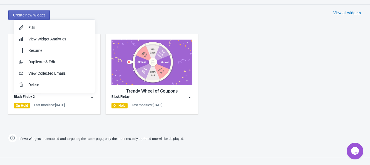
click at [61, 125] on div "Trendy Wheel of Coupons Black Firday 2 On Hold Last modified: [DATE] Trendy Whe…" at bounding box center [185, 78] width 370 height 100
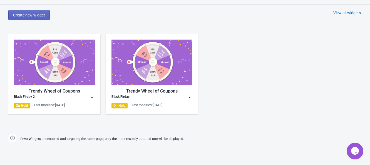
click at [69, 60] on img at bounding box center [54, 62] width 81 height 45
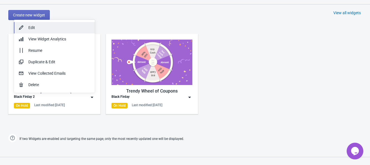
click at [37, 29] on div "Edit" at bounding box center [59, 28] width 62 height 6
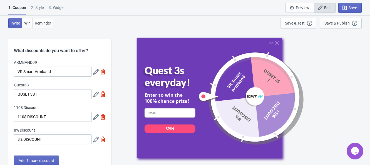
click at [95, 139] on icon at bounding box center [96, 140] width 6 height 6
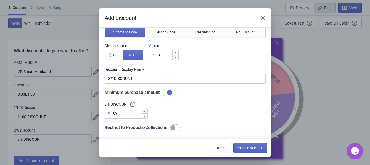
scroll to position [35, 0]
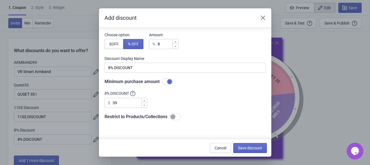
click at [175, 116] on div at bounding box center [173, 116] width 5 height 5
checkbox input "true"
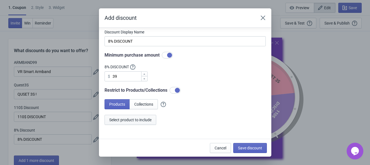
click at [139, 119] on span "Select product to include" at bounding box center [130, 119] width 42 height 4
click at [264, 17] on icon "Close" at bounding box center [263, 18] width 6 height 6
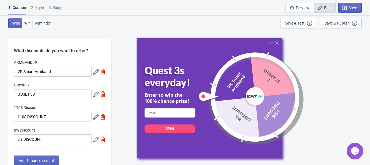
click at [93, 115] on div "110$ Discount 110$ DISCOUNT" at bounding box center [60, 113] width 92 height 17
click at [97, 116] on icon at bounding box center [96, 117] width 6 height 6
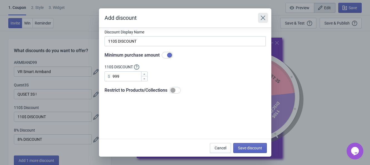
click at [258, 15] on button "Close" at bounding box center [263, 18] width 10 height 10
